Goal: Task Accomplishment & Management: Manage account settings

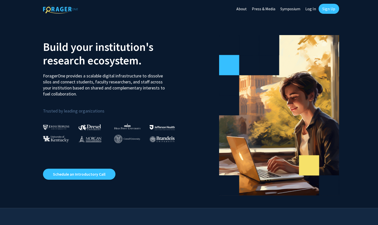
click at [311, 11] on link "Log In" at bounding box center [311, 9] width 16 height 18
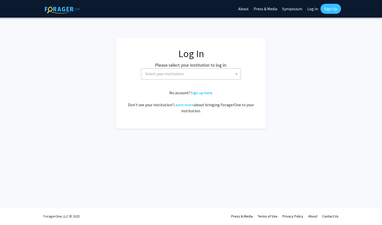
click at [225, 77] on span "Select your institution" at bounding box center [192, 74] width 98 height 10
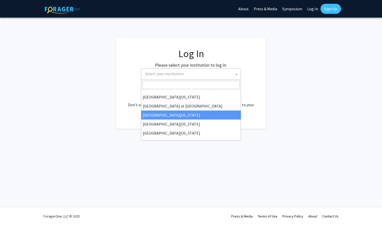
scroll to position [175, 0]
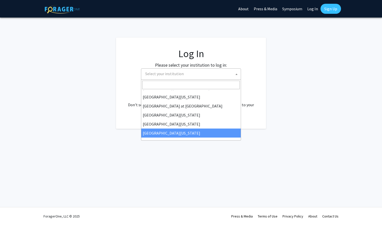
select select "33"
